Goal: Task Accomplishment & Management: Complete application form

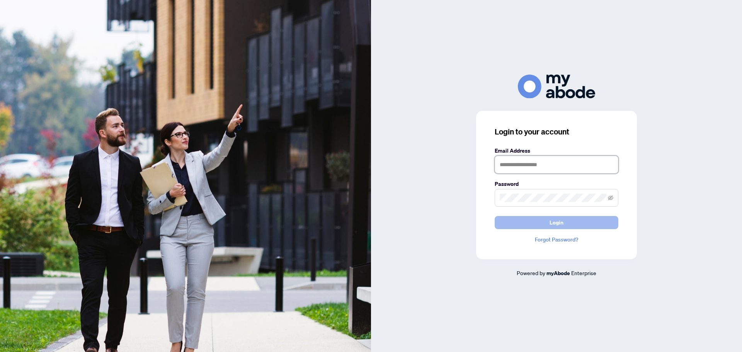
type input "**********"
click at [540, 219] on button "Login" at bounding box center [557, 222] width 124 height 13
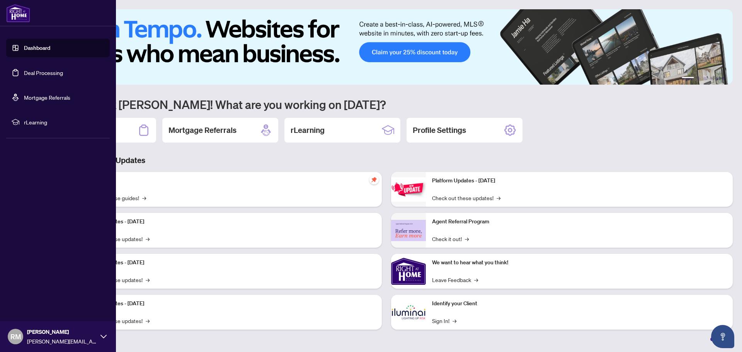
click at [38, 75] on link "Deal Processing" at bounding box center [43, 72] width 39 height 7
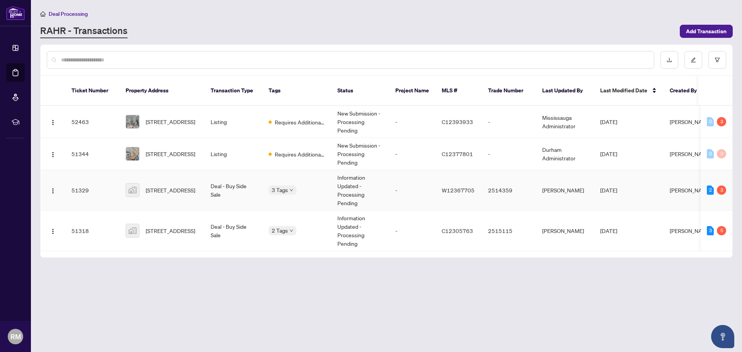
click at [369, 189] on td "Information Updated - Processing Pending" at bounding box center [360, 190] width 58 height 41
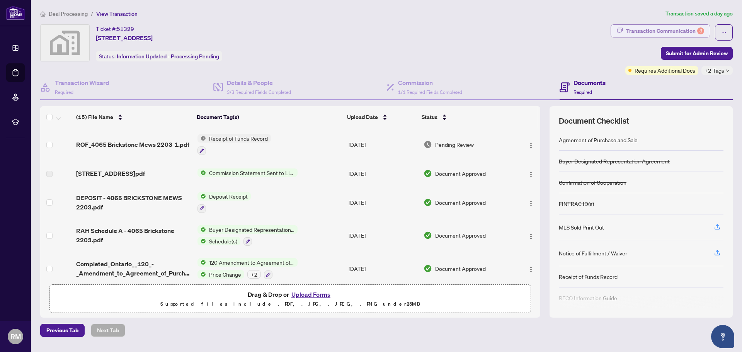
click at [666, 33] on div "Transaction Communication 3" at bounding box center [665, 31] width 78 height 12
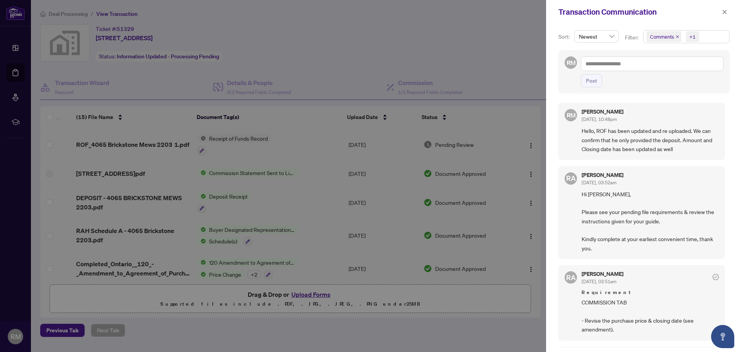
click at [475, 49] on div at bounding box center [371, 176] width 742 height 352
click at [722, 13] on icon "close" at bounding box center [724, 11] width 5 height 5
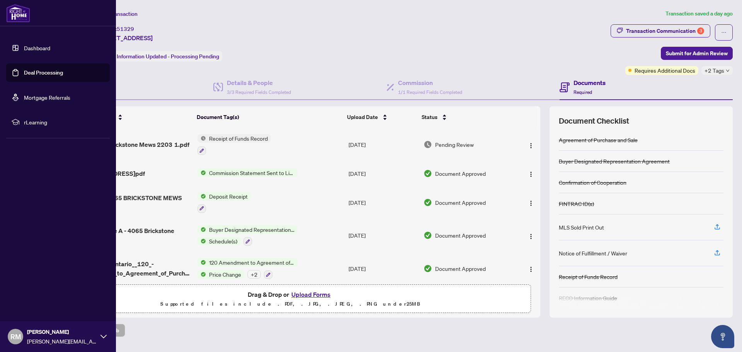
click at [59, 76] on link "Deal Processing" at bounding box center [43, 72] width 39 height 7
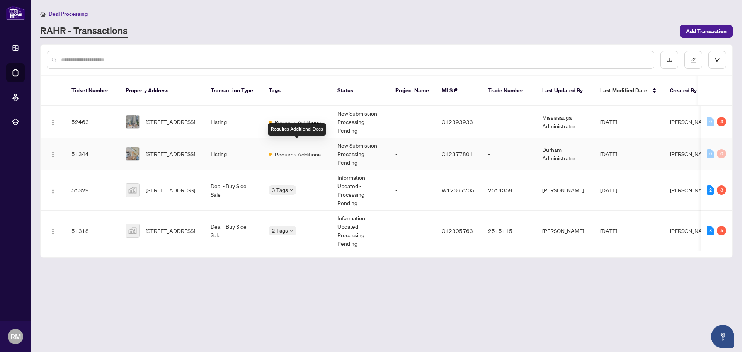
click at [273, 149] on div "Requires Additional Docs" at bounding box center [297, 153] width 56 height 9
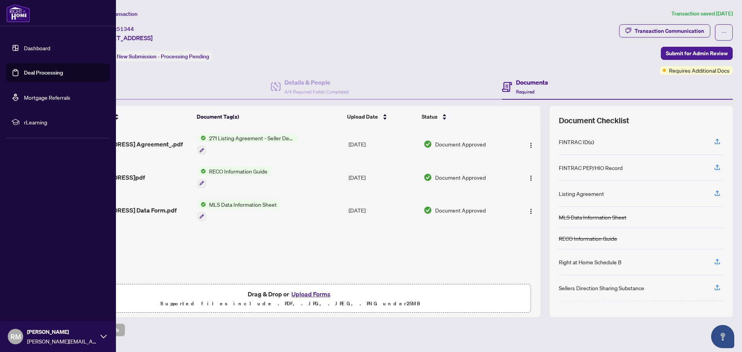
click at [53, 75] on link "Deal Processing" at bounding box center [43, 72] width 39 height 7
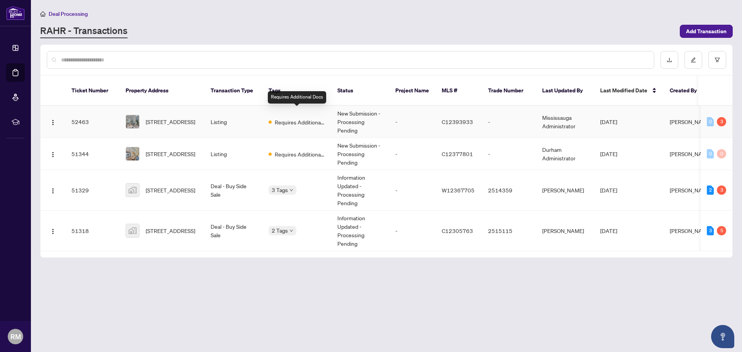
click at [289, 118] on span "Requires Additional Docs" at bounding box center [300, 122] width 50 height 9
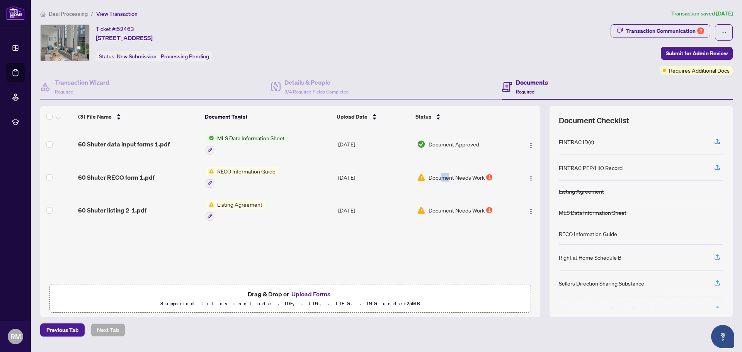
drag, startPoint x: 442, startPoint y: 181, endPoint x: 448, endPoint y: 189, distance: 10.0
click at [448, 189] on td "Document Needs Work 1" at bounding box center [463, 177] width 99 height 33
click at [665, 31] on div "Transaction Communication 3" at bounding box center [665, 31] width 78 height 12
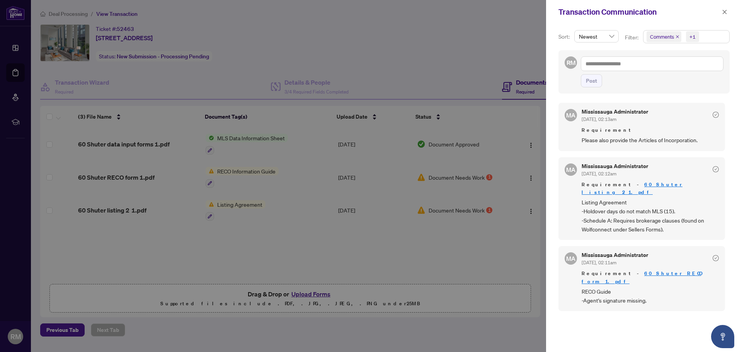
click at [359, 70] on div at bounding box center [371, 176] width 742 height 352
click at [269, 176] on div at bounding box center [371, 176] width 742 height 352
click at [724, 13] on icon "close" at bounding box center [724, 11] width 5 height 5
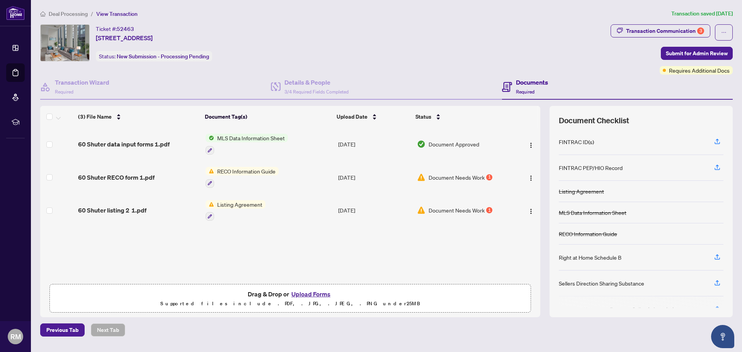
click at [248, 172] on span "RECO Information Guide" at bounding box center [246, 171] width 65 height 9
click at [237, 210] on span "RECO Information Guide" at bounding box center [240, 209] width 65 height 9
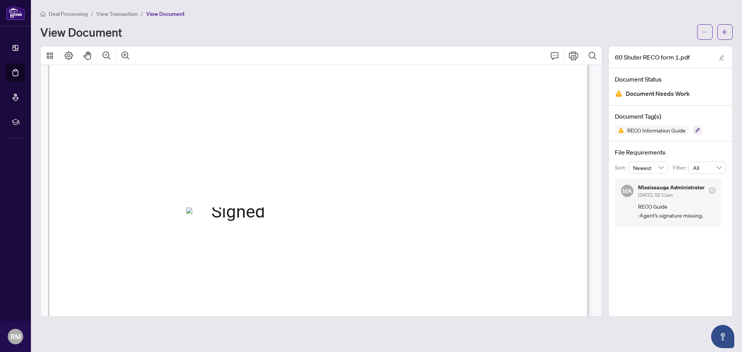
scroll to position [8725, 0]
click at [570, 57] on icon "Print" at bounding box center [573, 55] width 9 height 9
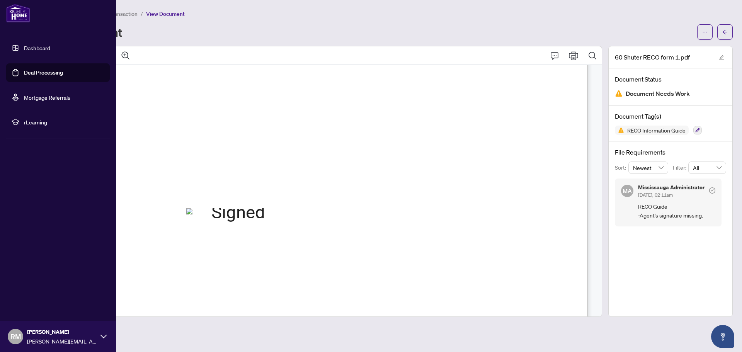
click at [38, 69] on link "Deal Processing" at bounding box center [43, 72] width 39 height 7
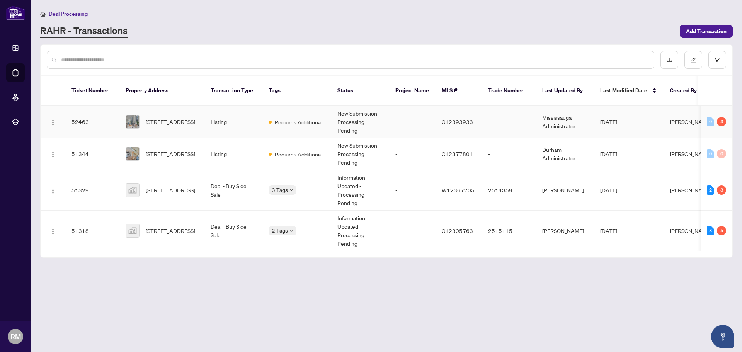
click at [223, 114] on td "Listing" at bounding box center [233, 122] width 58 height 32
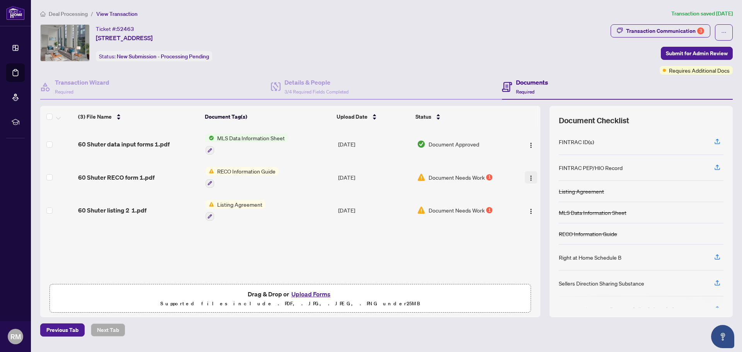
click at [528, 178] on img "button" at bounding box center [531, 178] width 6 height 6
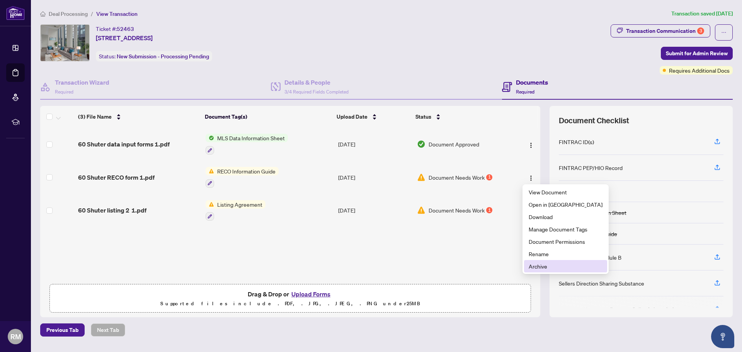
click at [533, 262] on li "Archive" at bounding box center [565, 266] width 83 height 12
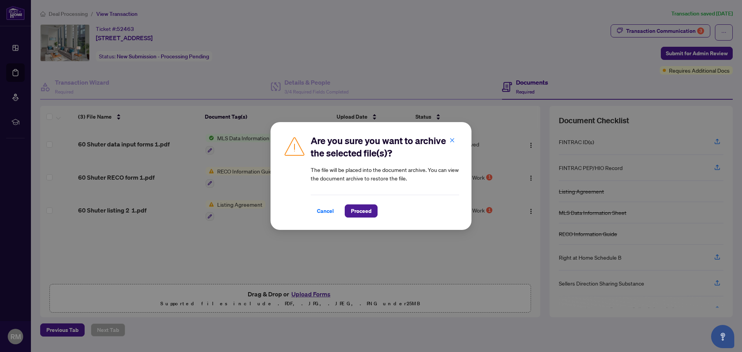
click at [337, 212] on button "Cancel" at bounding box center [325, 210] width 29 height 13
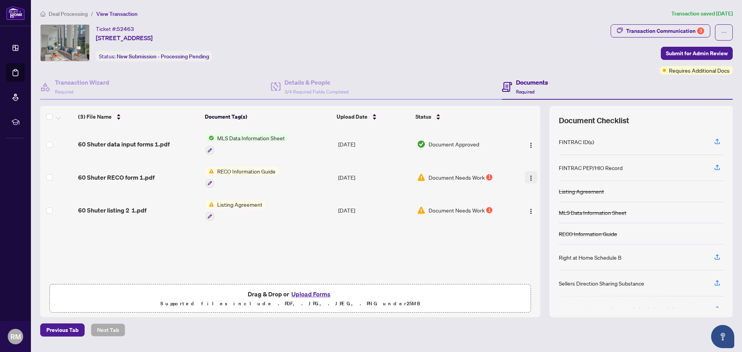
click at [529, 179] on img "button" at bounding box center [531, 178] width 6 height 6
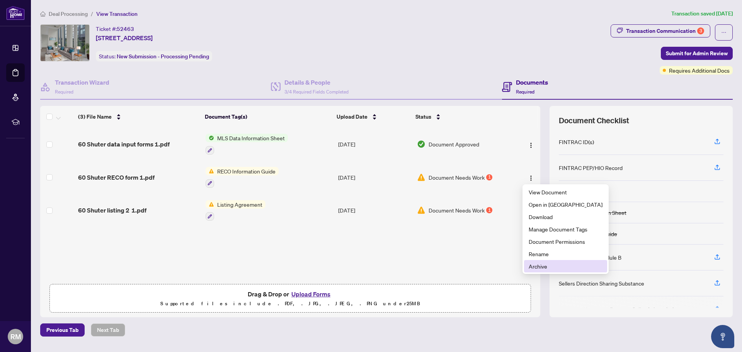
click at [535, 267] on span "Archive" at bounding box center [566, 266] width 74 height 9
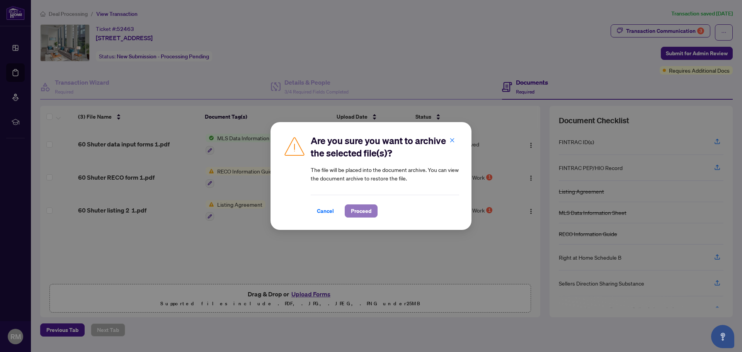
click at [370, 212] on span "Proceed" at bounding box center [361, 211] width 20 height 12
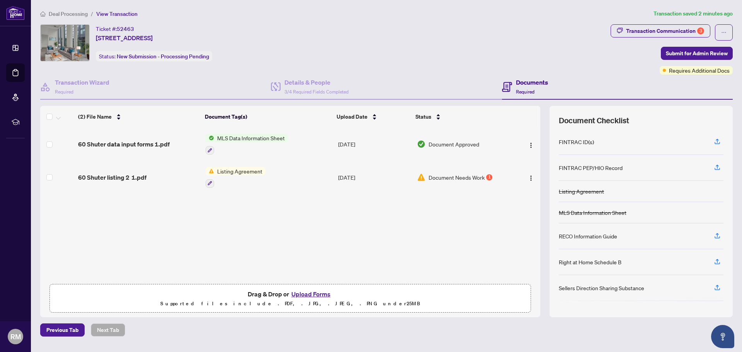
click at [315, 292] on button "Upload Forms" at bounding box center [311, 294] width 44 height 10
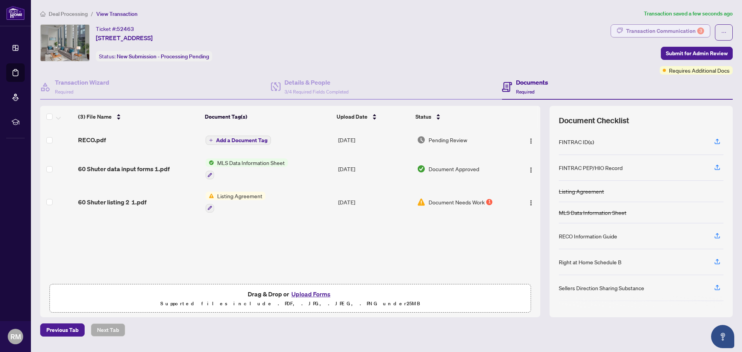
click at [672, 27] on div "Transaction Communication 3" at bounding box center [665, 31] width 78 height 12
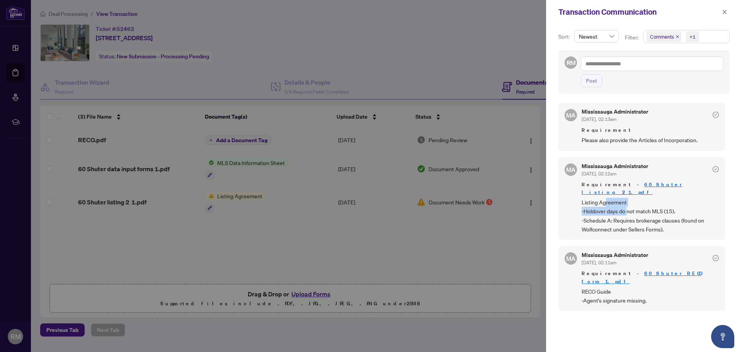
drag, startPoint x: 605, startPoint y: 199, endPoint x: 626, endPoint y: 206, distance: 22.5
click at [626, 206] on span "Listing Agreement -Holdover days do not match MLS (15). -Schedule A: Requires b…" at bounding box center [650, 216] width 137 height 36
click at [631, 207] on span "Listing Agreement -Holdover days do not match MLS (15). -Schedule A: Requires b…" at bounding box center [650, 216] width 137 height 36
drag, startPoint x: 639, startPoint y: 203, endPoint x: 662, endPoint y: 211, distance: 24.5
click at [662, 211] on span "Listing Agreement -Holdover days do not match MLS (15). -Schedule A: Requires b…" at bounding box center [650, 216] width 137 height 36
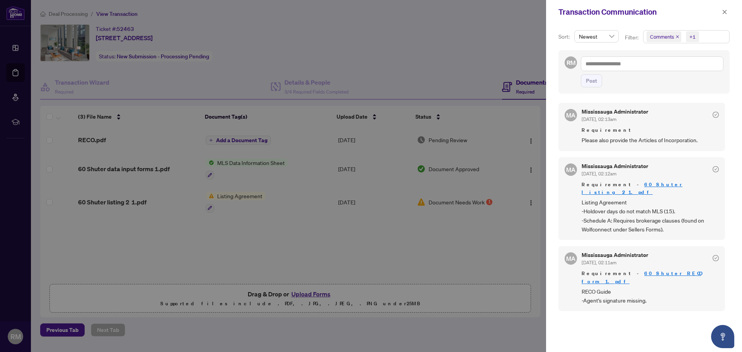
click at [677, 216] on span "Listing Agreement -Holdover days do not match MLS (15). -Schedule A: Requires b…" at bounding box center [650, 216] width 137 height 36
click at [252, 220] on div at bounding box center [371, 176] width 742 height 352
click at [411, 225] on div at bounding box center [371, 176] width 742 height 352
click at [433, 221] on div at bounding box center [371, 176] width 742 height 352
click at [725, 10] on icon "close" at bounding box center [724, 11] width 5 height 5
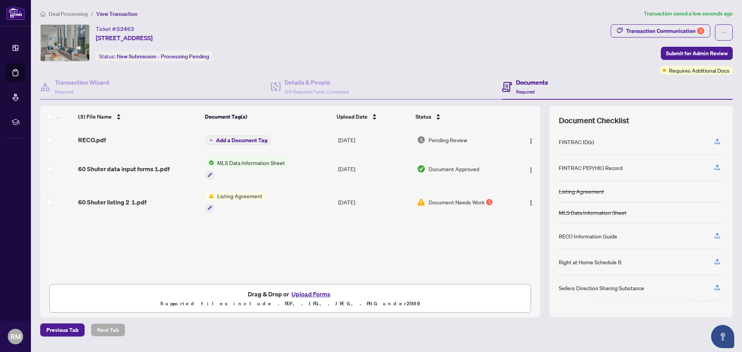
click at [466, 204] on span "Document Needs Work" at bounding box center [457, 202] width 56 height 9
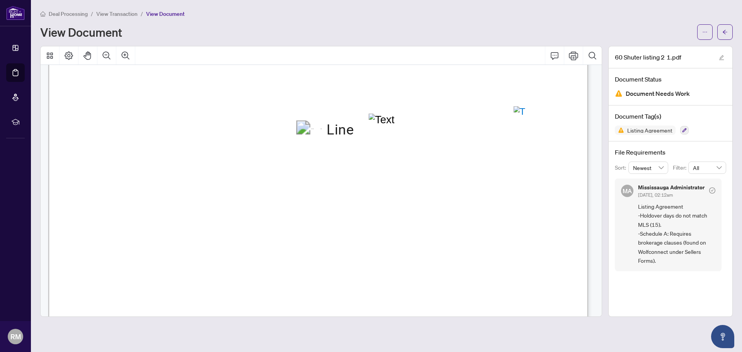
scroll to position [2203, 0]
drag, startPoint x: 186, startPoint y: 155, endPoint x: 248, endPoint y: 159, distance: 62.0
click at [252, 158] on span "Royal Bank of Canada" at bounding box center [216, 158] width 78 height 8
drag, startPoint x: 248, startPoint y: 159, endPoint x: 229, endPoint y: 160, distance: 19.0
click at [240, 160] on span "Royal Bank of Canada" at bounding box center [216, 158] width 78 height 8
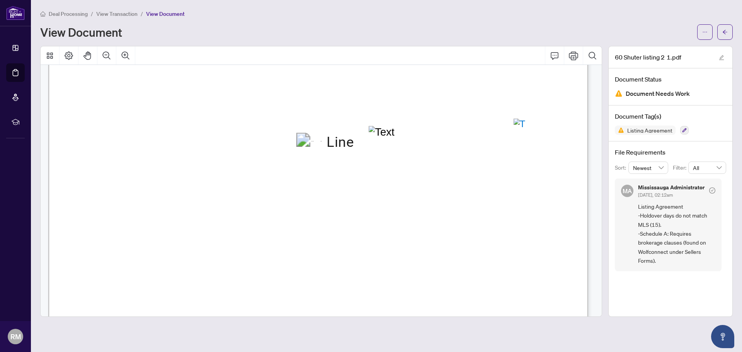
click at [179, 155] on span "Royal Bank of Canada" at bounding box center [216, 158] width 78 height 8
drag, startPoint x: 175, startPoint y: 155, endPoint x: 260, endPoint y: 154, distance: 84.3
click at [260, 19] on p "Form 271 Revised 2025 Page 4 of 4 The trademarks REALTOR®, REALTORS®, MLS®, Mul…" at bounding box center [664, 19] width 1232 height 0
click at [255, 157] on span "Royal Bank of Canada" at bounding box center [216, 158] width 78 height 8
drag, startPoint x: 179, startPoint y: 156, endPoint x: 255, endPoint y: 157, distance: 76.9
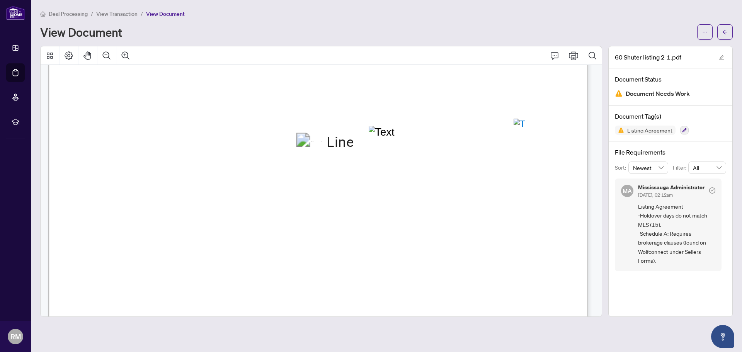
click at [255, 157] on span "Royal Bank of Canada" at bounding box center [216, 158] width 78 height 8
drag, startPoint x: 139, startPoint y: 154, endPoint x: 238, endPoint y: 154, distance: 98.9
click at [184, 157] on span "Shuter" at bounding box center [173, 156] width 21 height 8
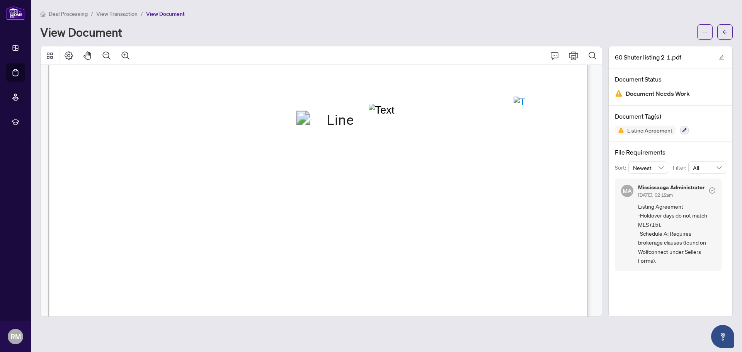
click at [136, 155] on span "...............................................................................…" at bounding box center [337, 157] width 427 height 7
drag, startPoint x: 140, startPoint y: 154, endPoint x: 148, endPoint y: 154, distance: 8.1
drag, startPoint x: 153, startPoint y: 153, endPoint x: 158, endPoint y: 153, distance: 4.7
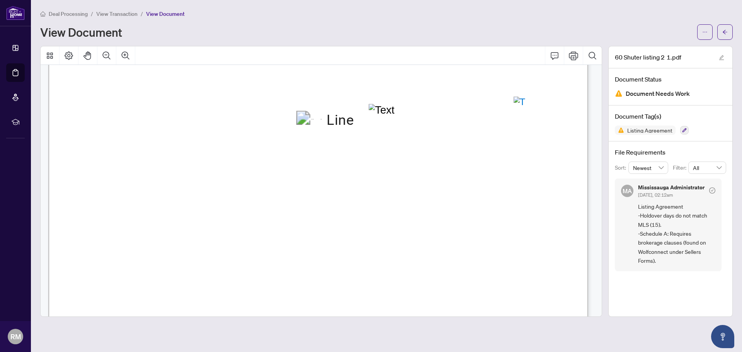
click at [146, 153] on span "60" at bounding box center [143, 156] width 7 height 8
click at [172, 155] on span "Shuter" at bounding box center [173, 156] width 21 height 8
click at [527, 155] on span "M5B0B7" at bounding box center [529, 156] width 30 height 8
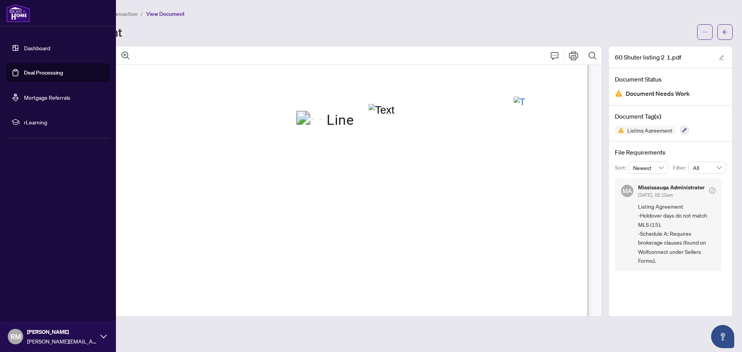
click at [29, 70] on link "Deal Processing" at bounding box center [43, 72] width 39 height 7
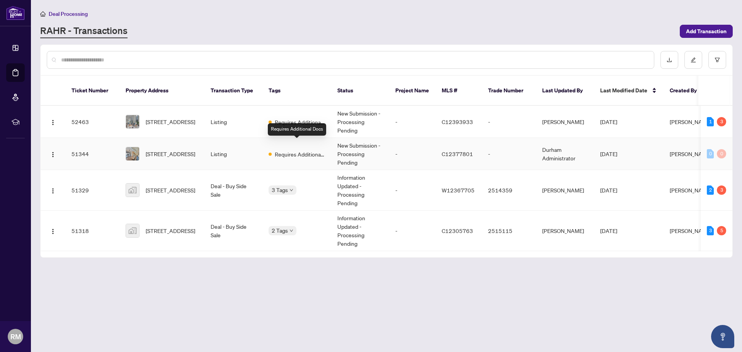
click at [279, 150] on span "Requires Additional Docs" at bounding box center [300, 154] width 50 height 9
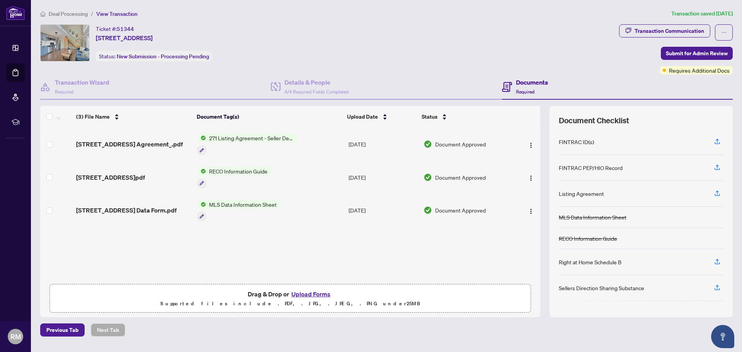
click at [318, 293] on button "Upload Forms" at bounding box center [311, 294] width 44 height 10
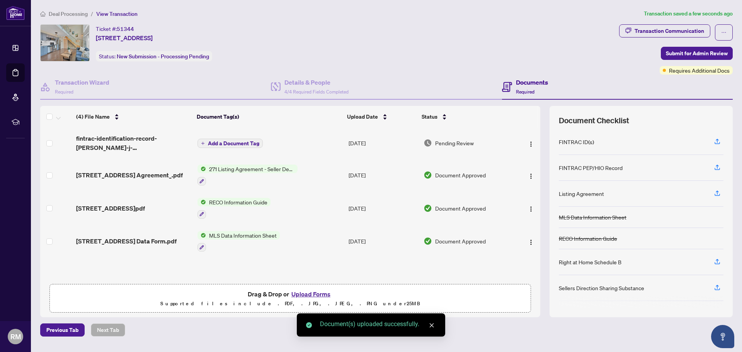
click at [220, 139] on button "Add a Document Tag" at bounding box center [229, 143] width 65 height 9
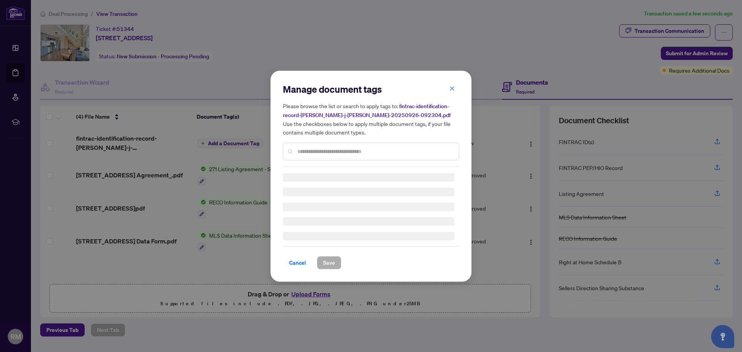
click at [354, 148] on input "text" at bounding box center [374, 151] width 155 height 9
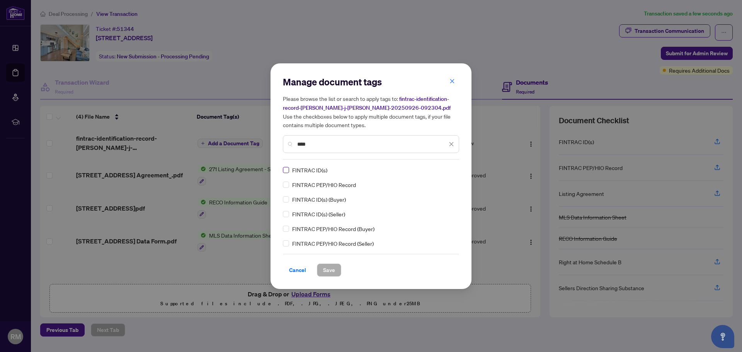
type input "****"
drag, startPoint x: 327, startPoint y: 269, endPoint x: 343, endPoint y: 270, distance: 15.5
click at [345, 271] on div "Cancel Save" at bounding box center [371, 270] width 176 height 13
click at [326, 268] on span "Save" at bounding box center [329, 270] width 12 height 12
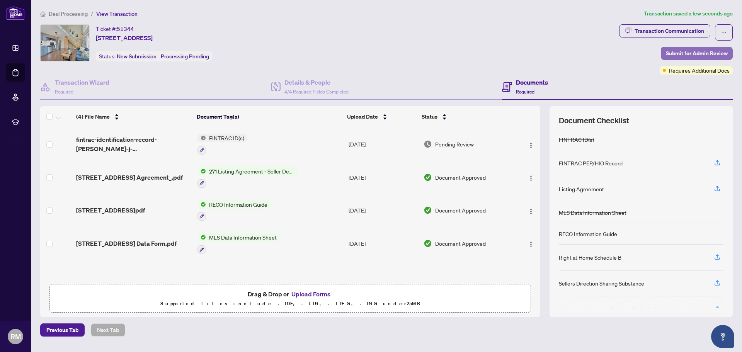
click at [706, 54] on span "Submit for Admin Review" at bounding box center [697, 53] width 62 height 12
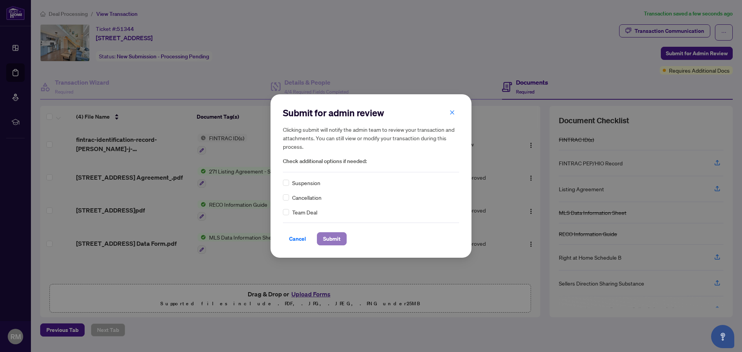
click at [332, 241] on span "Submit" at bounding box center [331, 239] width 17 height 12
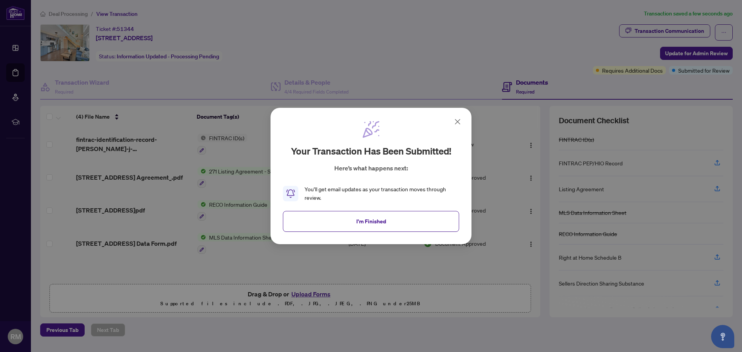
click at [391, 221] on button "I'm Finished" at bounding box center [371, 221] width 176 height 21
